Goal: Check status: Check status

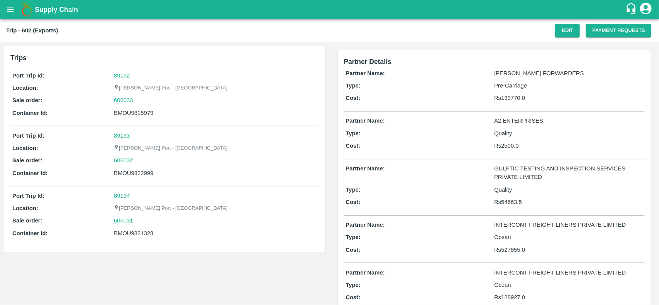
click at [120, 73] on link "89132" at bounding box center [122, 76] width 16 height 6
click at [144, 98] on div "606033" at bounding box center [215, 100] width 203 height 8
copy link "606033"
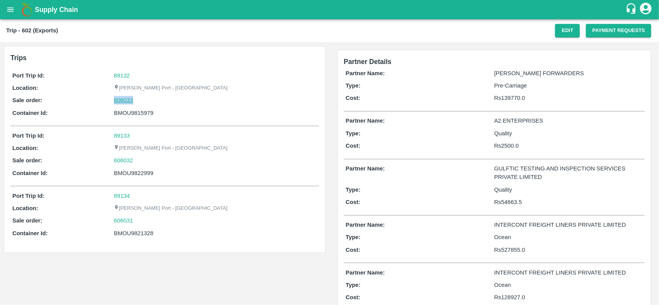
drag, startPoint x: 144, startPoint y: 98, endPoint x: 119, endPoint y: 99, distance: 25.1
click at [119, 99] on div "606033" at bounding box center [215, 100] width 203 height 8
click at [119, 99] on link "606033" at bounding box center [123, 100] width 19 height 8
click at [123, 115] on div "BMOU9815979" at bounding box center [215, 113] width 203 height 8
copy div "BMOU9815979"
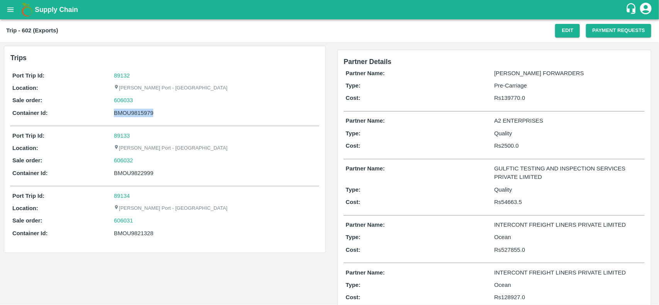
click at [123, 115] on div "BMOU9815979" at bounding box center [215, 113] width 203 height 8
copy div "BMOU9815979"
click at [123, 115] on div "BMOU9815979" at bounding box center [215, 113] width 203 height 8
click at [140, 176] on div "BMOU9822999" at bounding box center [215, 173] width 203 height 8
copy div "BMOU9822999"
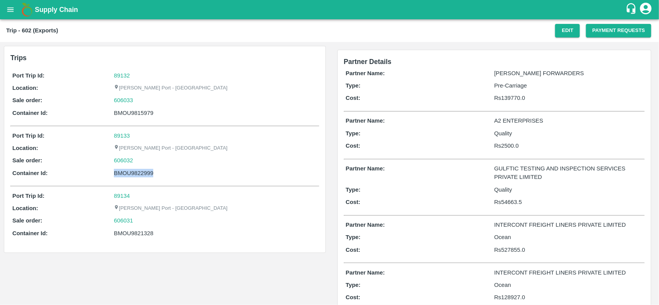
click at [140, 176] on div "BMOU9822999" at bounding box center [215, 173] width 203 height 8
copy div "BMOU9822999"
click at [140, 176] on div "BMOU9822999" at bounding box center [215, 173] width 203 height 8
click at [127, 236] on div "BMOU9821328" at bounding box center [215, 233] width 203 height 8
copy div "BMOU9821328"
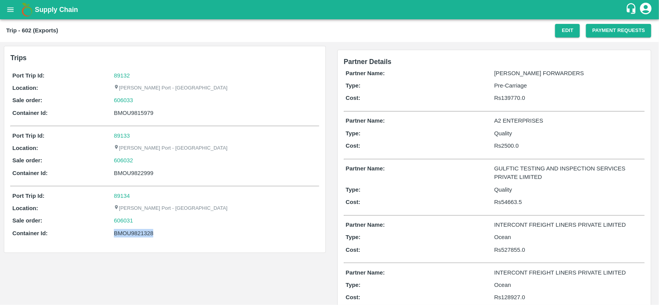
click at [127, 236] on div "BMOU9821328" at bounding box center [215, 233] width 203 height 8
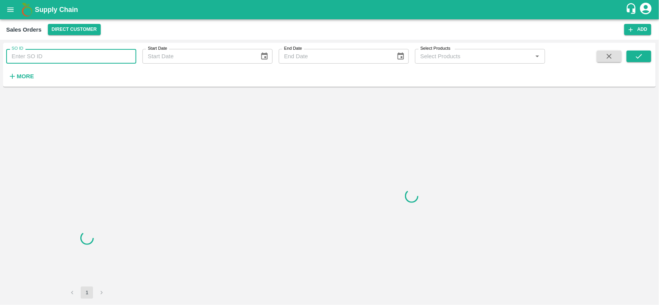
click at [65, 55] on input "SO ID" at bounding box center [71, 56] width 130 height 15
paste input "606033"
click at [65, 55] on input "606033" at bounding box center [71, 56] width 130 height 15
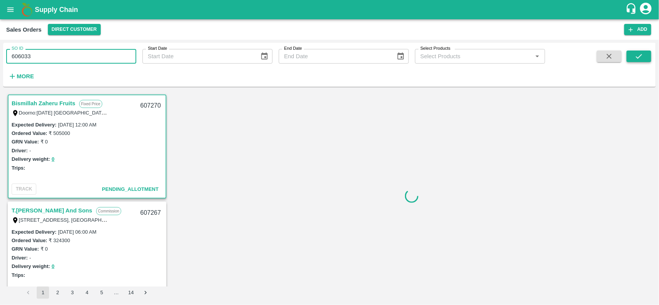
type input "606033"
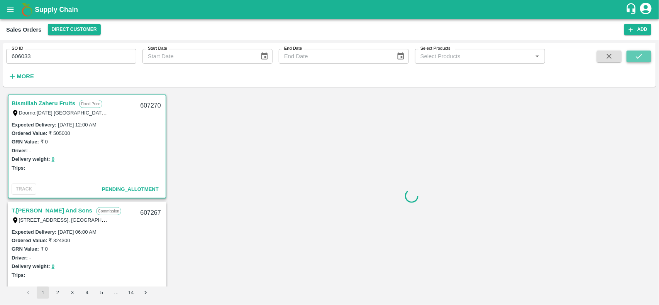
click at [638, 61] on button "submit" at bounding box center [638, 57] width 25 height 12
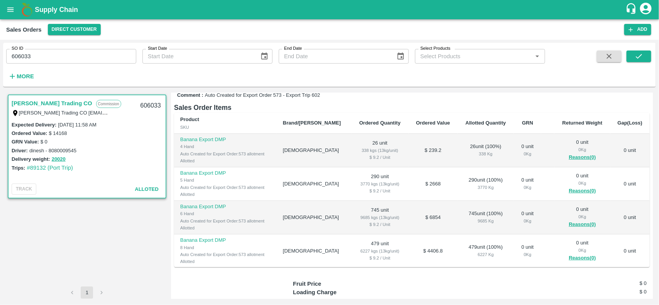
scroll to position [159, 0]
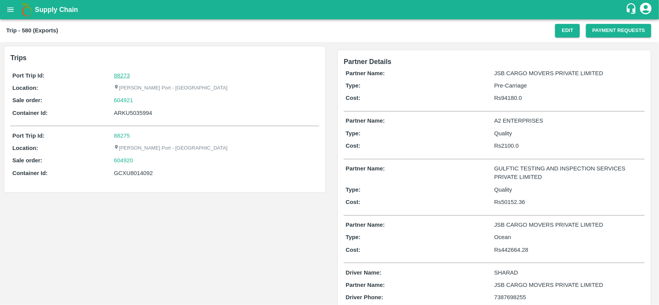
click at [120, 74] on link "88273" at bounding box center [122, 76] width 16 height 6
click at [137, 102] on div "604921" at bounding box center [215, 100] width 203 height 8
copy link "604921"
click at [137, 102] on div "604921" at bounding box center [215, 100] width 203 height 8
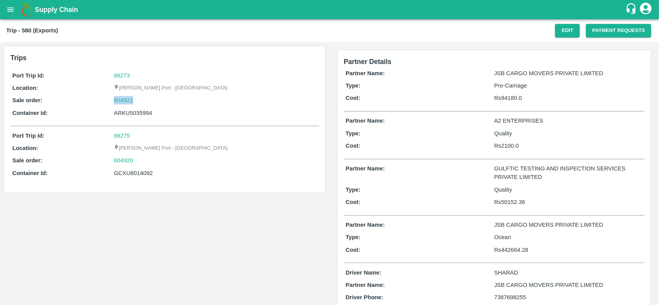
click at [137, 102] on div "604921" at bounding box center [215, 100] width 203 height 8
click at [120, 101] on link "604921" at bounding box center [123, 100] width 19 height 8
click at [130, 112] on div "ARKU5035994" at bounding box center [215, 113] width 203 height 8
copy div "ARKU5035994"
click at [130, 112] on div "ARKU5035994" at bounding box center [215, 113] width 203 height 8
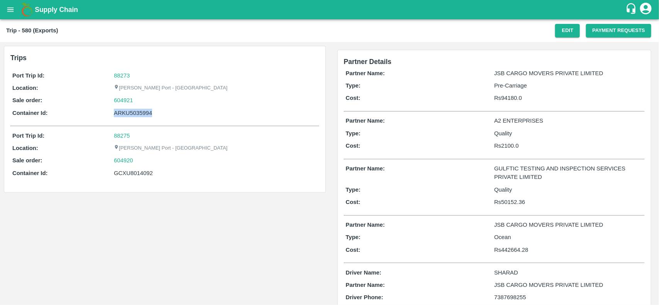
copy div "ARKU5035994"
click at [130, 112] on div "ARKU5035994" at bounding box center [215, 113] width 203 height 8
click at [132, 176] on div "GCXU8014092" at bounding box center [215, 173] width 203 height 8
copy div "GCXU8014092"
click at [132, 176] on div "GCXU8014092" at bounding box center [215, 173] width 203 height 8
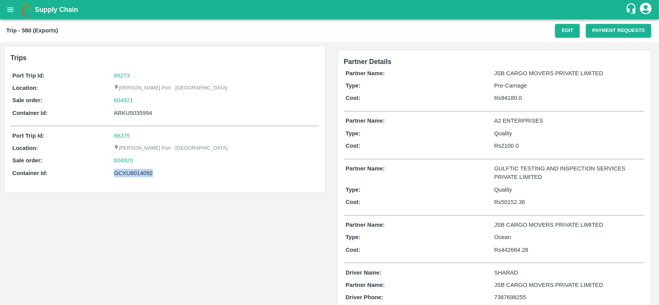
copy div "GCXU8014092"
click at [132, 176] on div "GCXU8014092" at bounding box center [215, 173] width 203 height 8
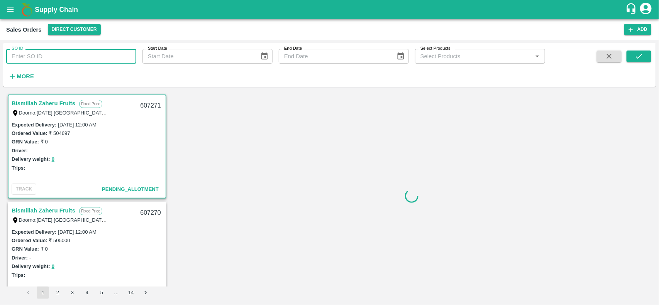
click at [70, 56] on input "SO ID" at bounding box center [71, 56] width 130 height 15
paste input "604921"
click at [70, 56] on input "604921" at bounding box center [71, 56] width 130 height 15
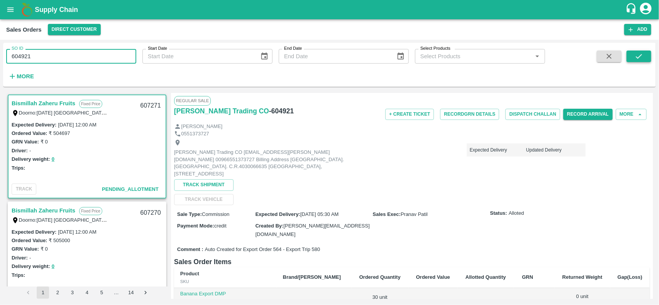
type input "604921"
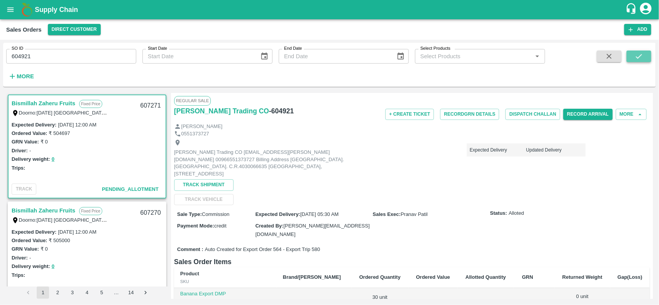
click at [632, 55] on button "submit" at bounding box center [638, 57] width 25 height 12
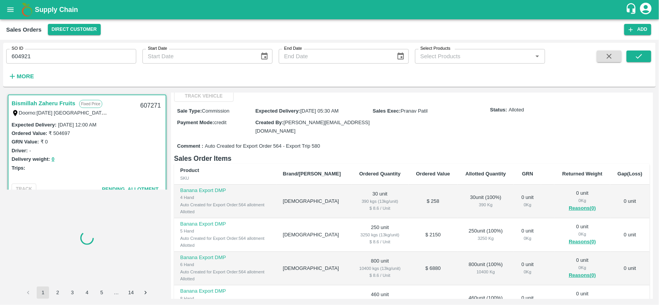
scroll to position [15, 0]
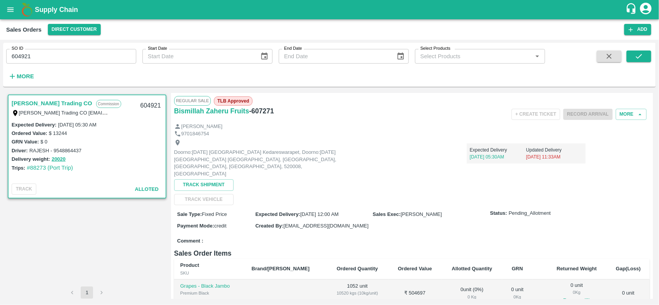
click at [34, 58] on input "604921" at bounding box center [71, 56] width 130 height 15
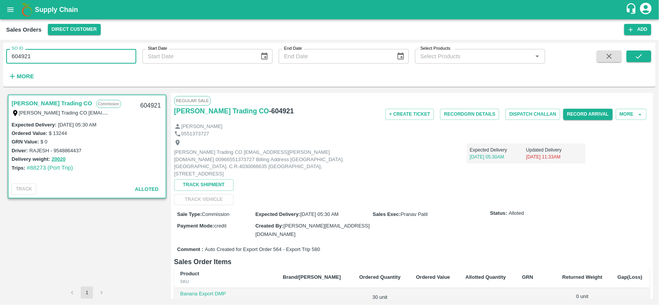
click at [34, 58] on input "604921" at bounding box center [71, 56] width 130 height 15
paste input "text"
type input "604921"
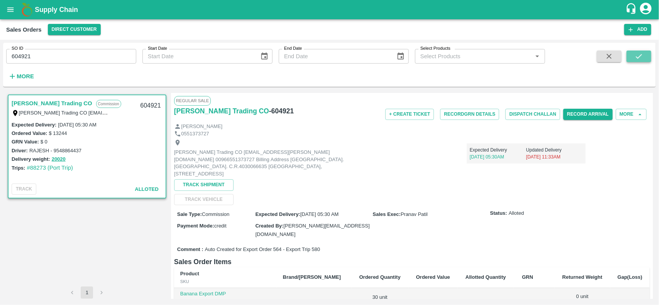
click at [637, 54] on icon "submit" at bounding box center [638, 56] width 8 height 8
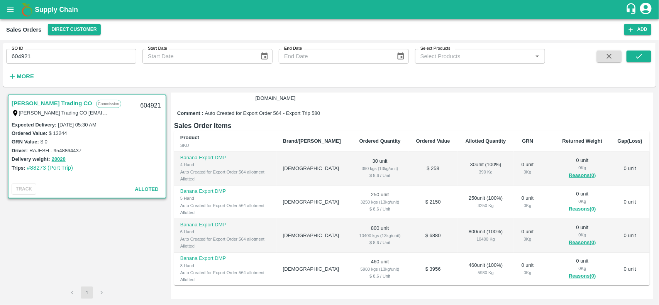
scroll to position [137, 0]
